Goal: Task Accomplishment & Management: Use online tool/utility

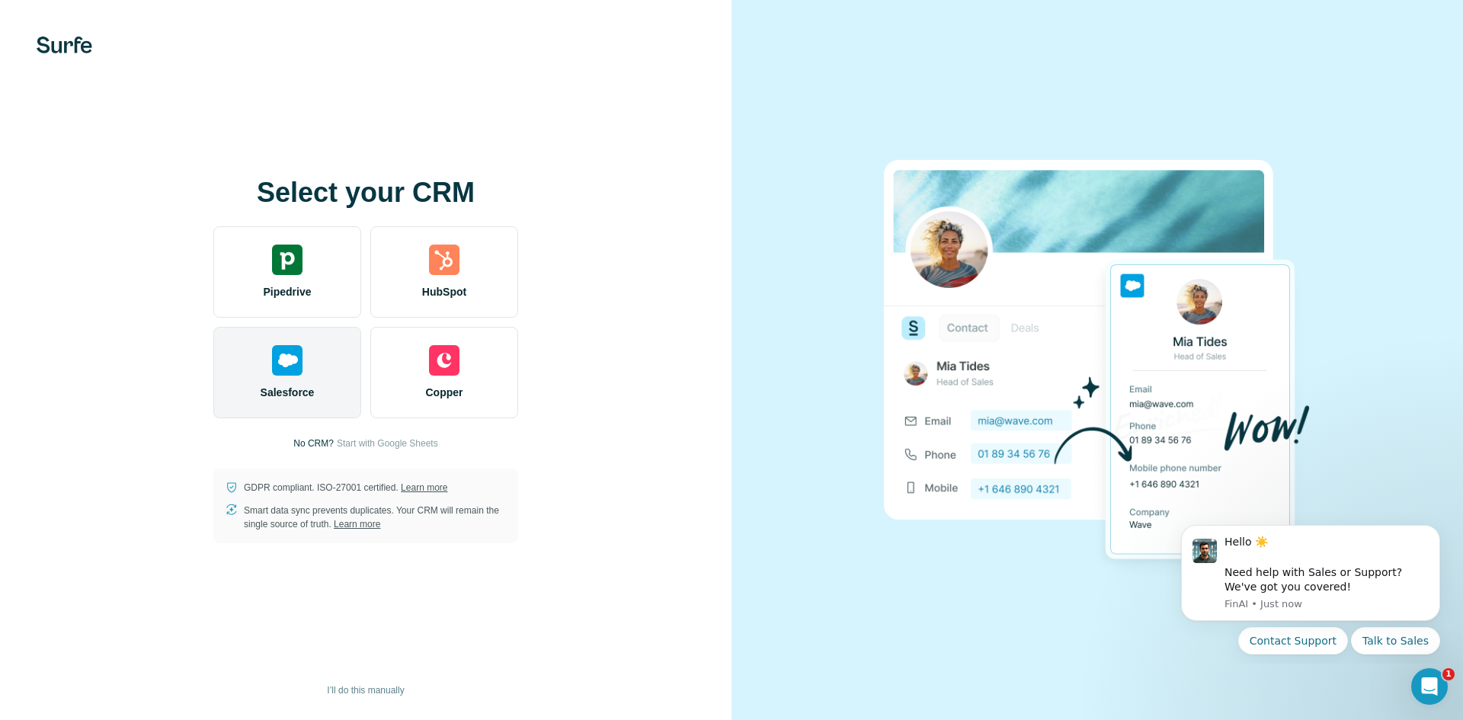
click at [319, 377] on div "Salesforce" at bounding box center [287, 372] width 148 height 91
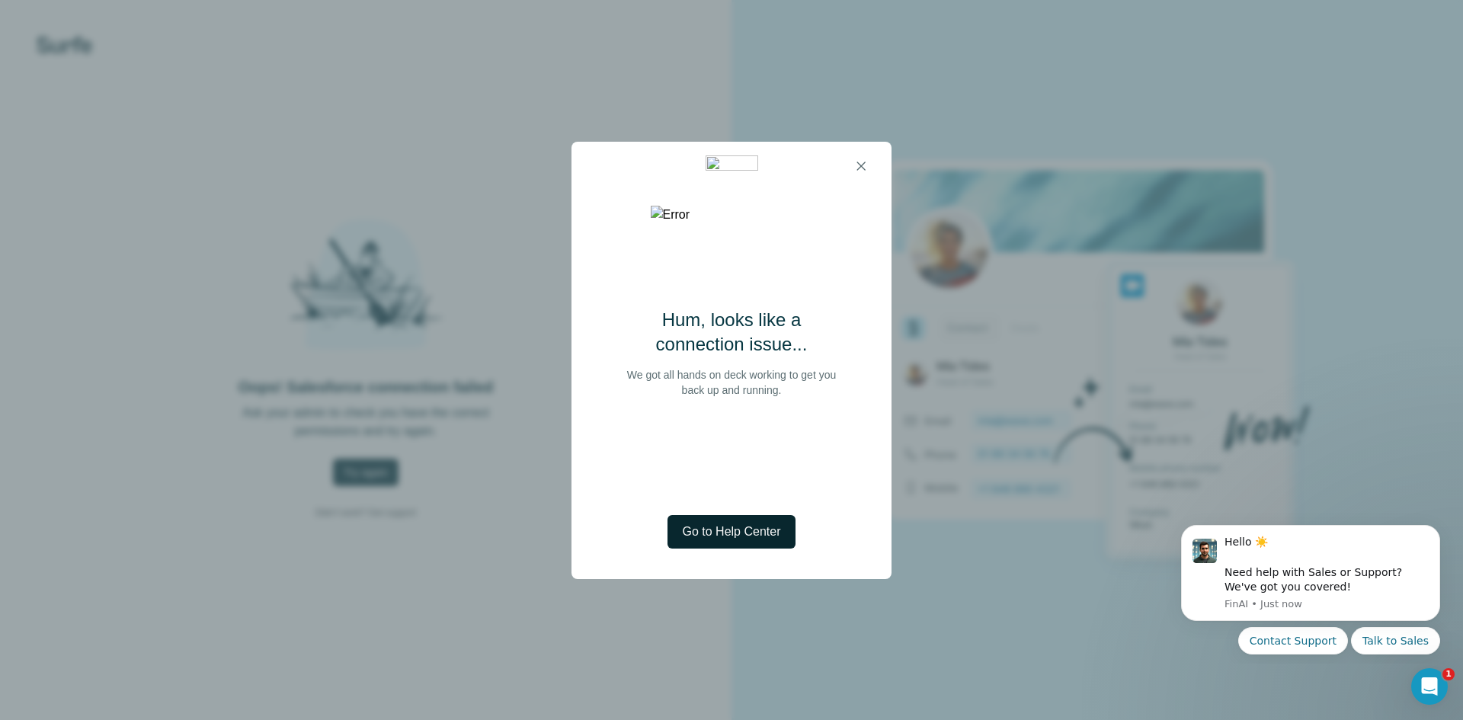
click at [748, 536] on span "Go to Help Center" at bounding box center [732, 532] width 98 height 18
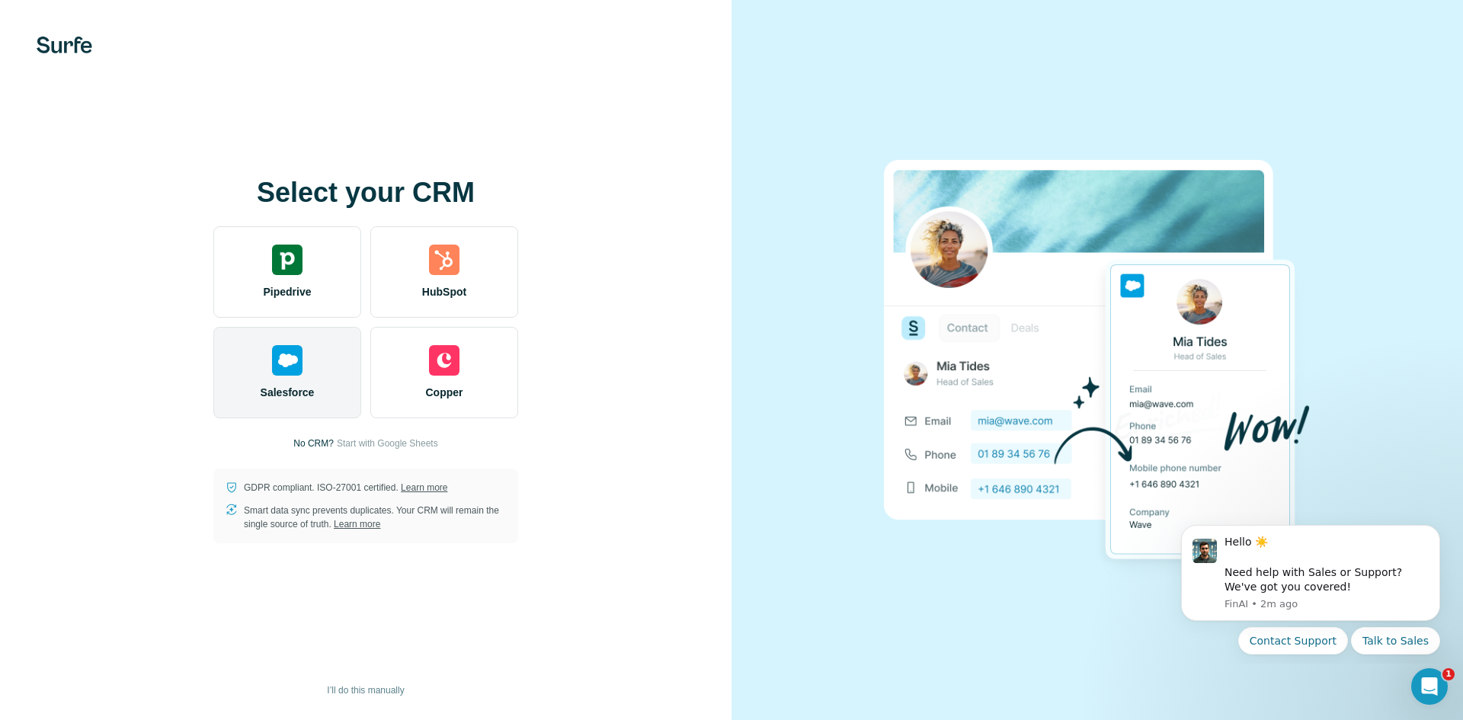
click at [328, 378] on div "Salesforce" at bounding box center [287, 372] width 148 height 91
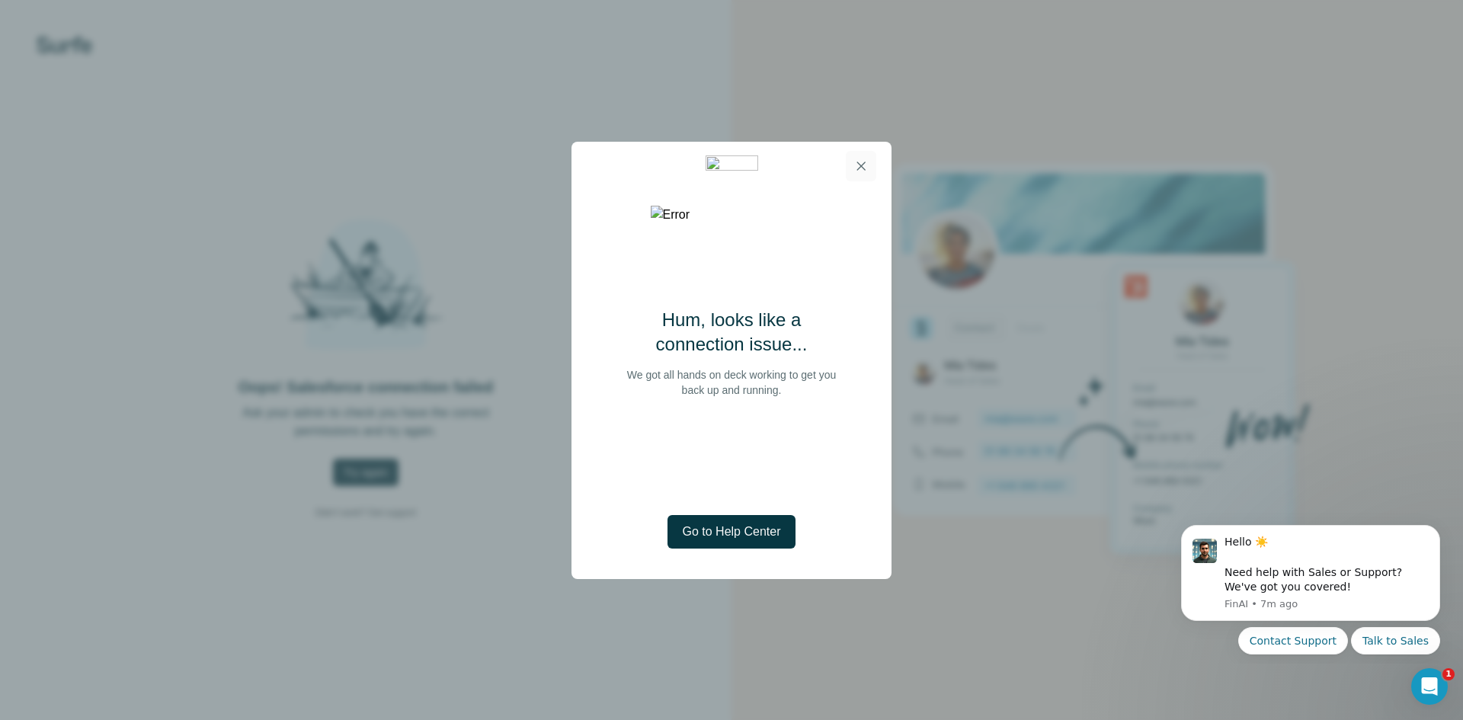
click at [861, 158] on icon "button" at bounding box center [860, 165] width 15 height 15
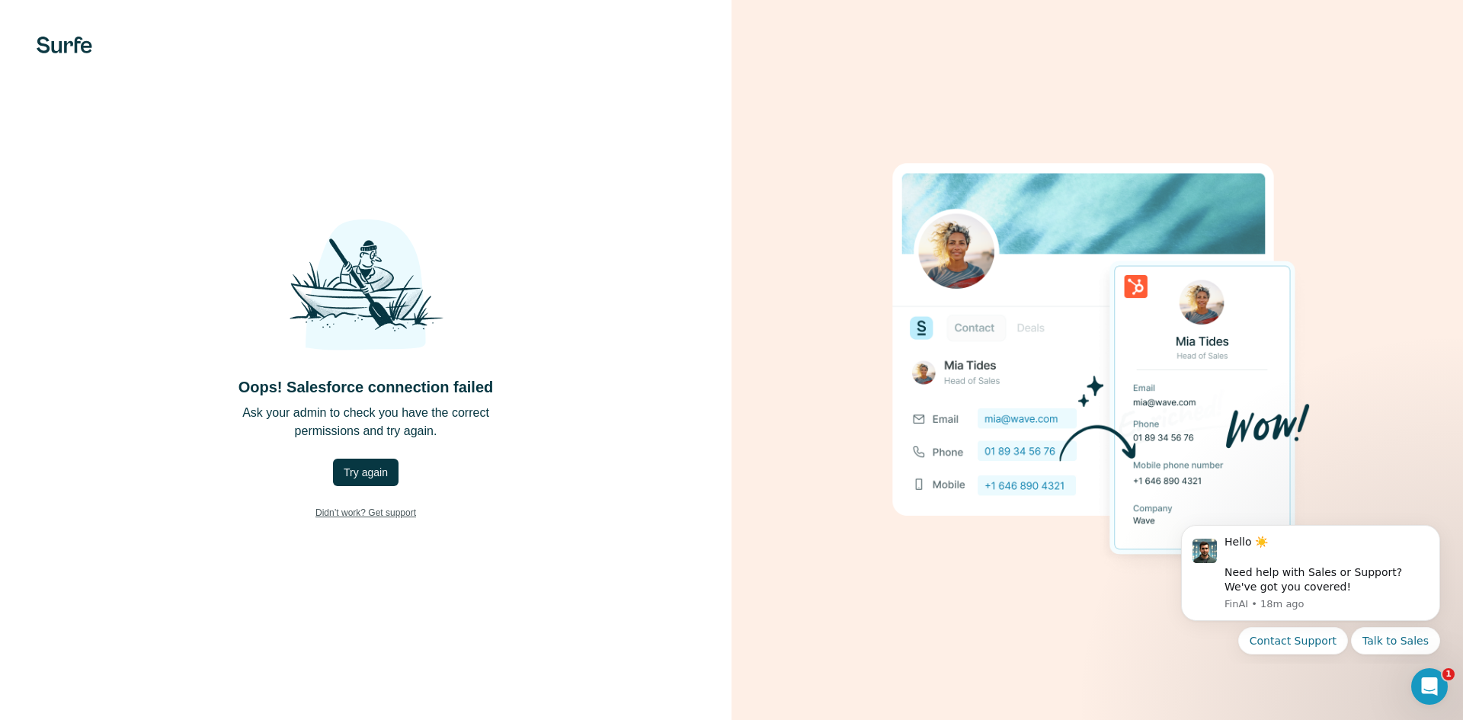
click at [344, 509] on link "Didn’t work? Get support" at bounding box center [365, 512] width 125 height 29
click at [337, 472] on button "Try again" at bounding box center [366, 472] width 66 height 27
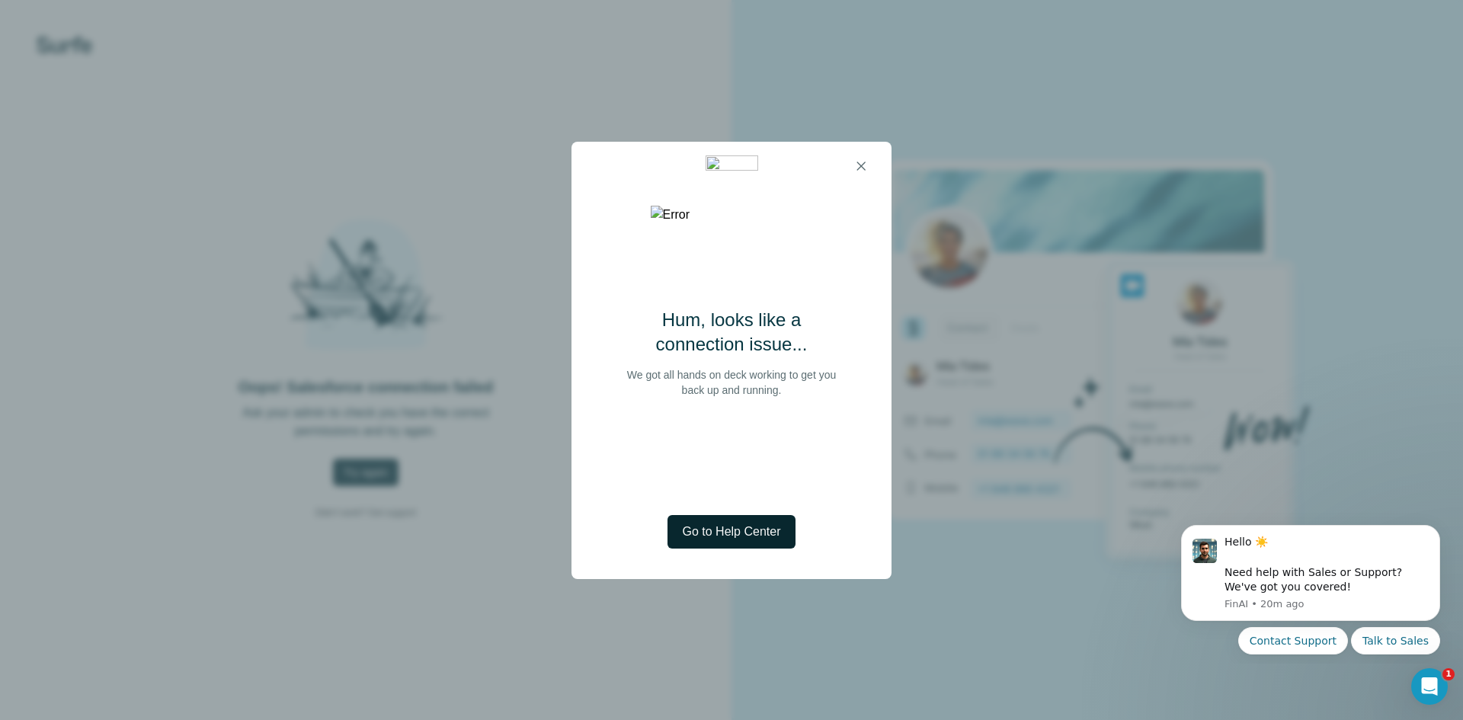
click at [739, 543] on button "Go to Help Center" at bounding box center [731, 532] width 129 height 34
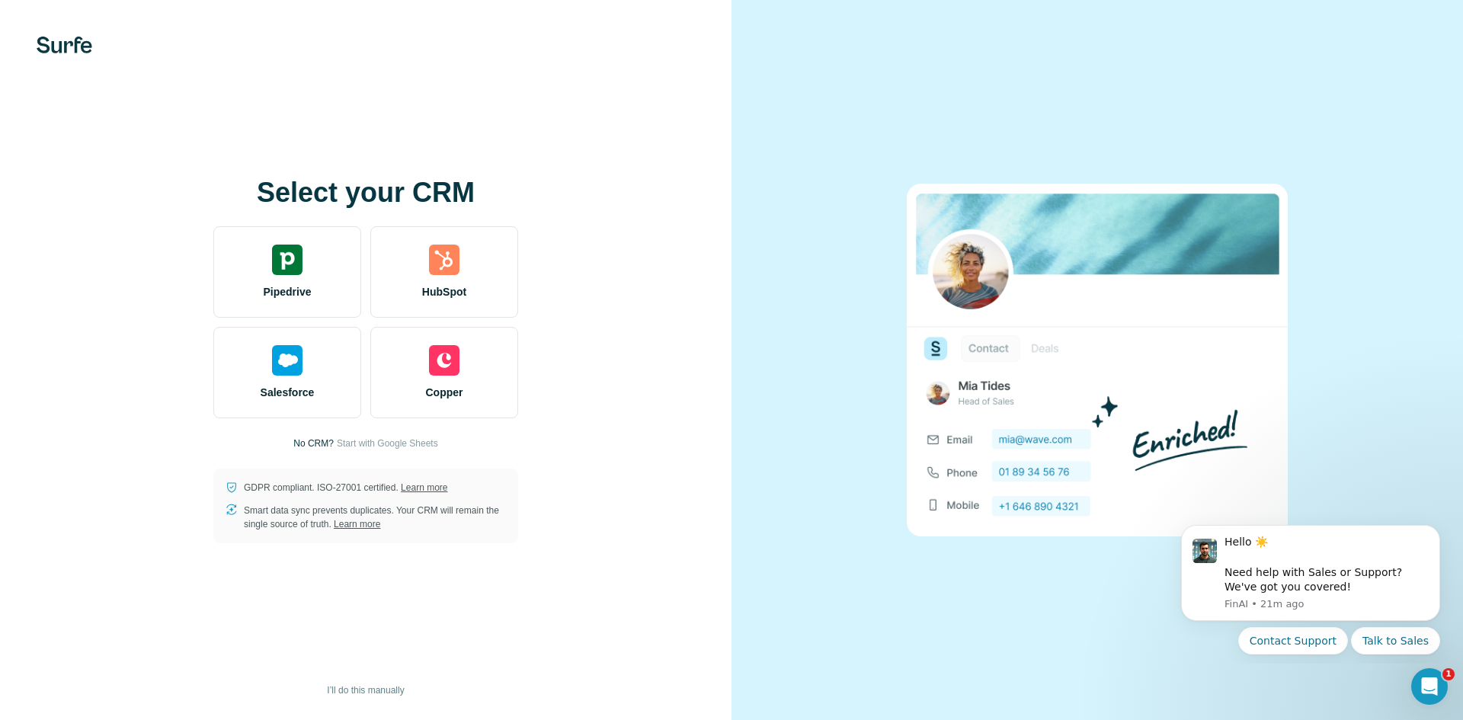
click at [366, 446] on span "Start with Google Sheets" at bounding box center [387, 443] width 101 height 14
